Goal: Task Accomplishment & Management: Use online tool/utility

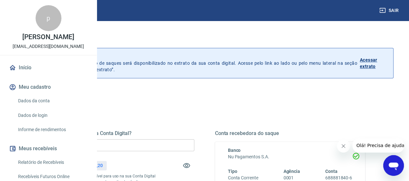
click at [162, 144] on input "R$ 0,00" at bounding box center [119, 145] width 150 height 12
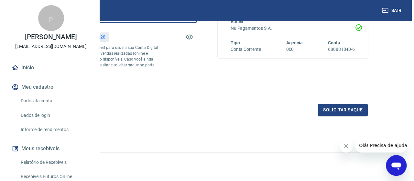
scroll to position [129, 0]
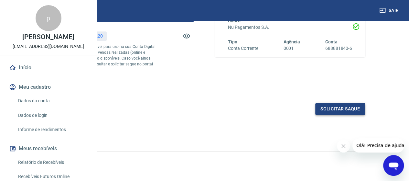
type input "R$ 3.428,20"
click at [342, 115] on button "Solicitar saque" at bounding box center [340, 109] width 50 height 12
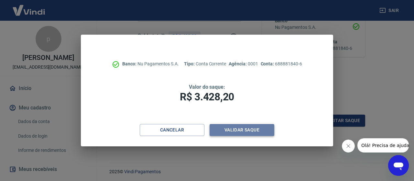
click at [253, 125] on button "Validar saque" at bounding box center [242, 130] width 65 height 12
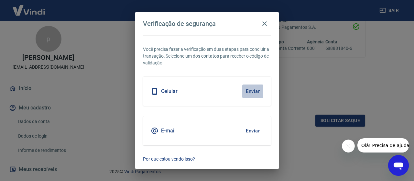
click at [248, 89] on button "Enviar" at bounding box center [252, 91] width 21 height 14
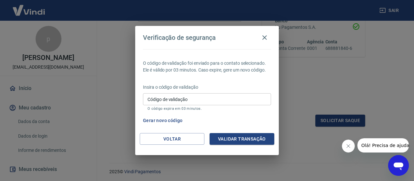
click at [158, 97] on div "Código de validação Código de validação O código expira em 03 minutos." at bounding box center [207, 101] width 128 height 17
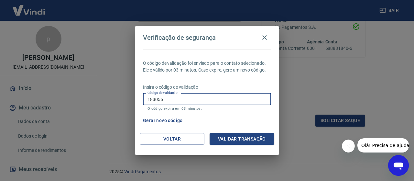
type input "183056"
click at [229, 136] on button "Validar transação" at bounding box center [242, 139] width 65 height 12
